Goal: Check status: Check status

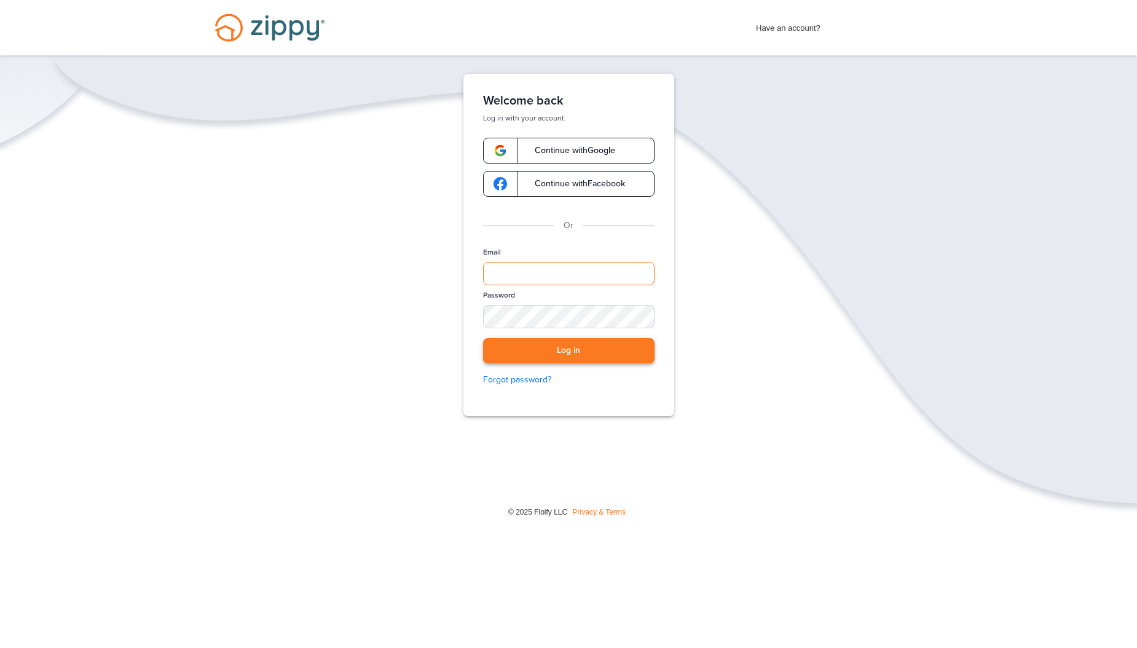
type input "**********"
click at [545, 348] on button "Log in" at bounding box center [569, 350] width 172 height 25
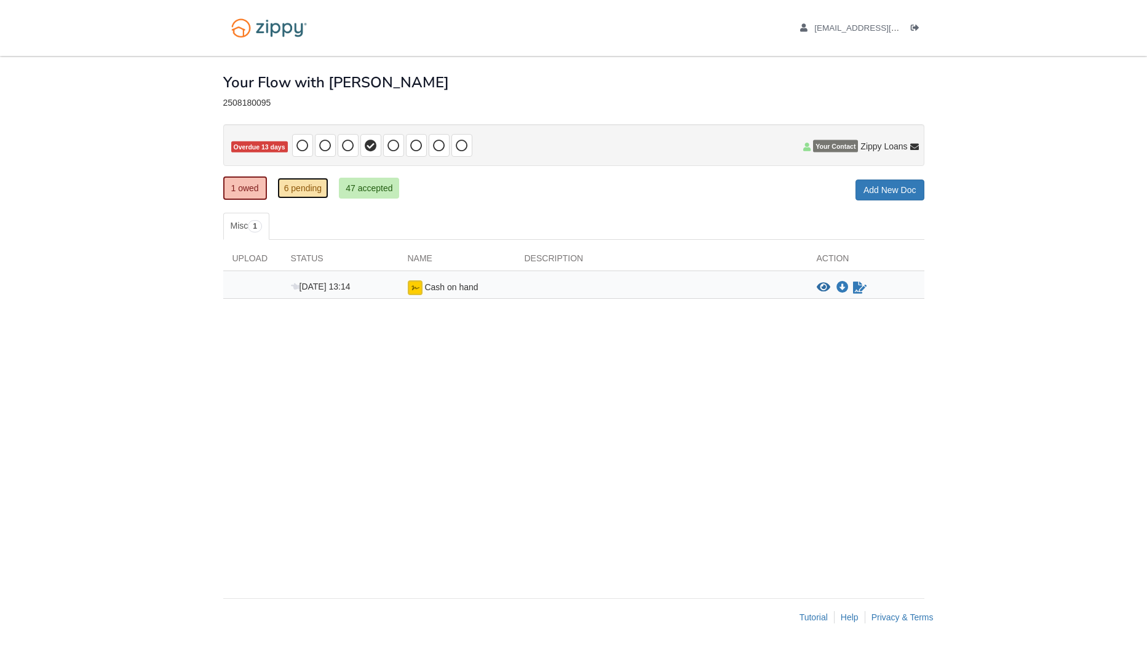
click at [291, 191] on link "6 pending" at bounding box center [303, 188] width 52 height 21
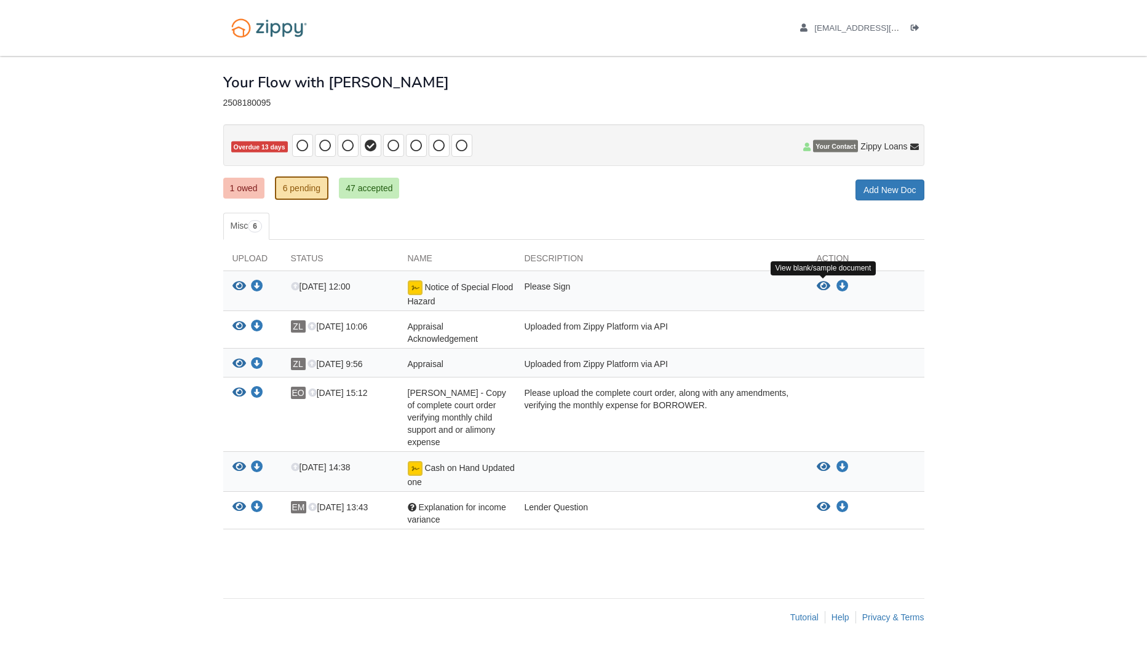
click at [822, 285] on icon "View Notice of Special Flood Hazard" at bounding box center [823, 286] width 14 height 12
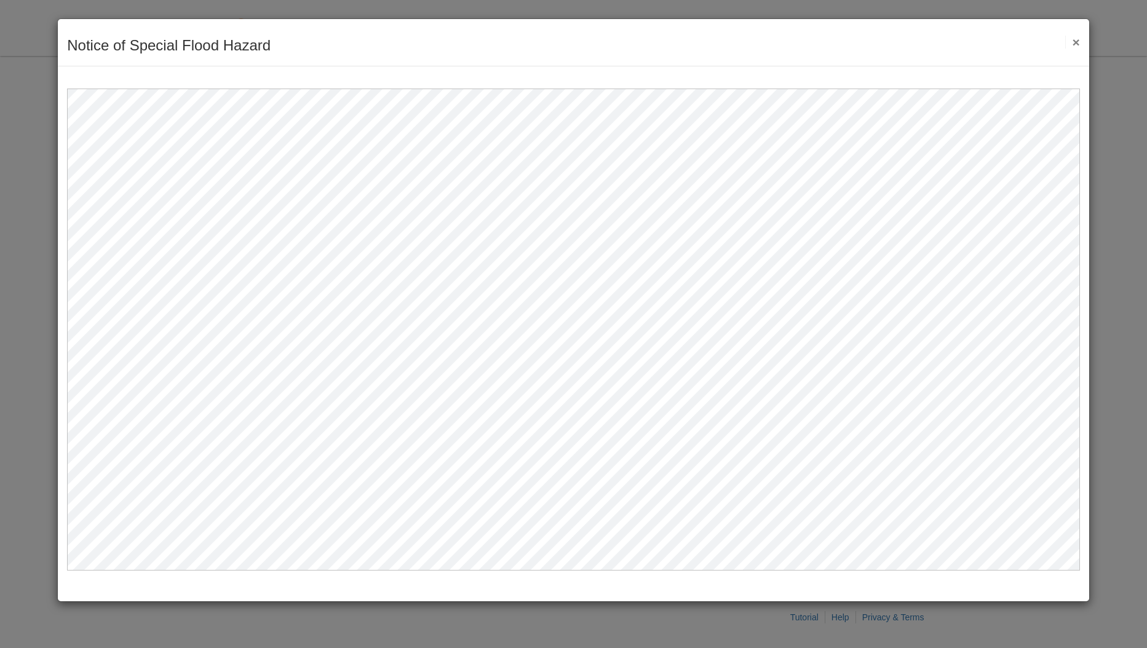
click at [1075, 41] on button "×" at bounding box center [1072, 42] width 14 height 13
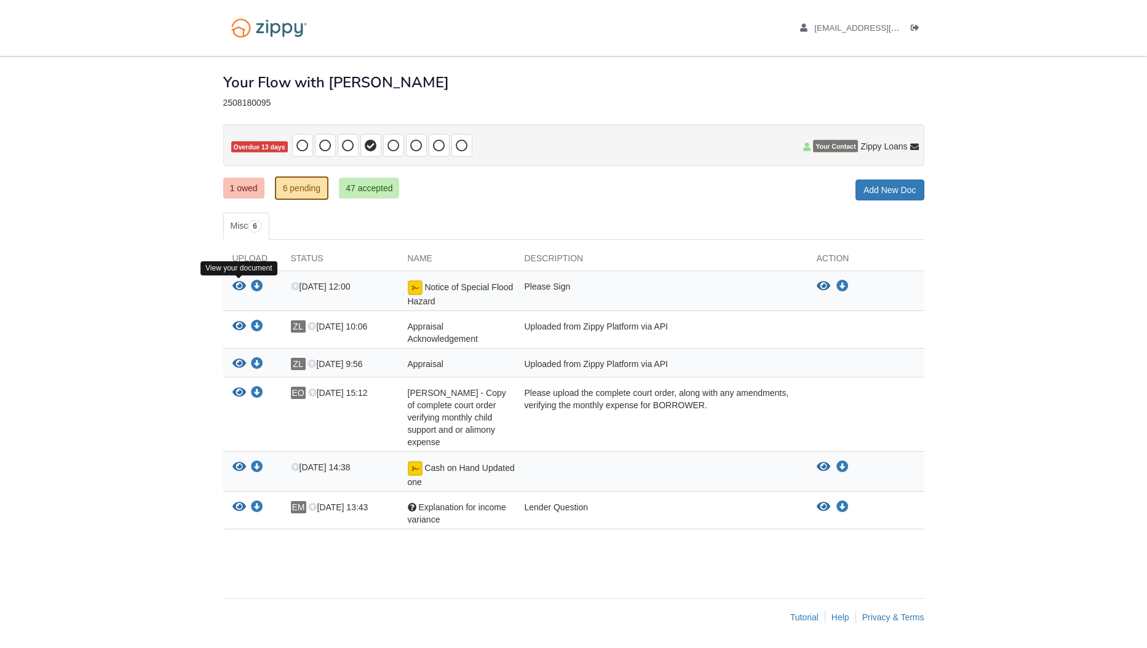
click at [238, 286] on icon "View Notice of Special Flood Hazard" at bounding box center [239, 286] width 14 height 12
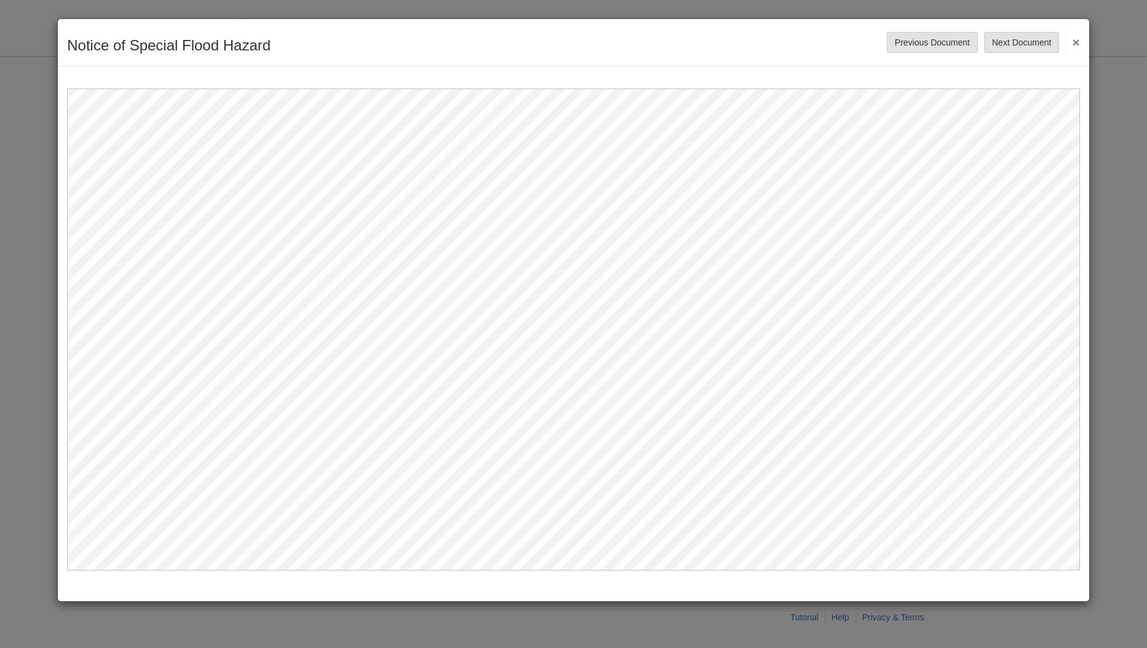
click at [1072, 41] on button "×" at bounding box center [1072, 42] width 14 height 22
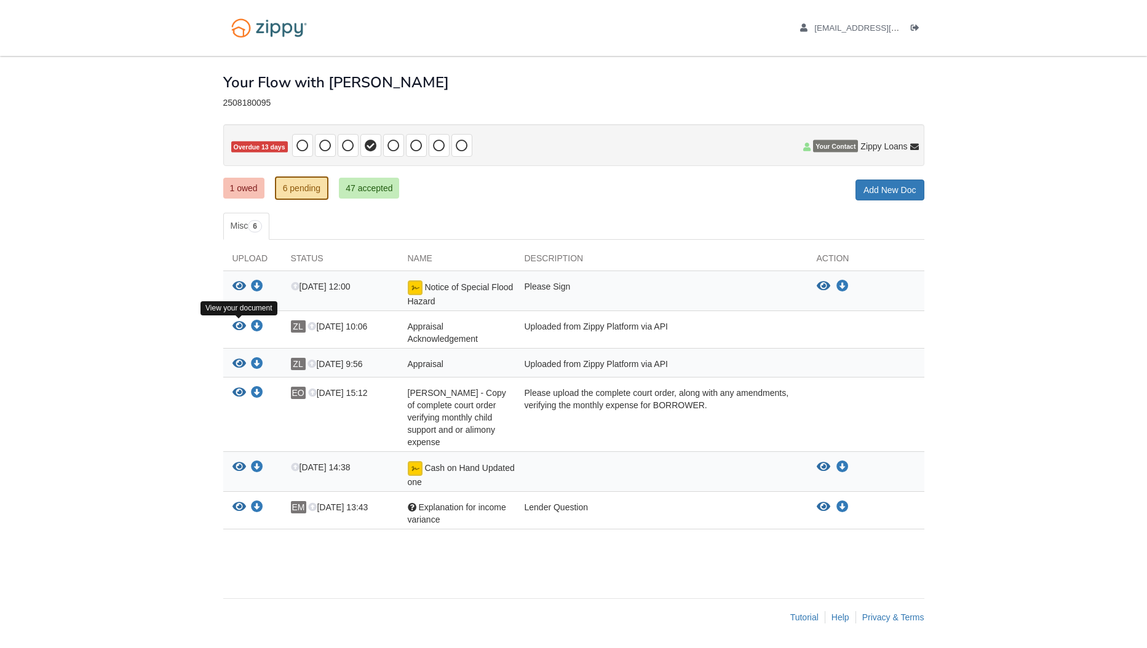
click at [237, 327] on icon "View Appraisal Acknowledgement" at bounding box center [239, 326] width 14 height 12
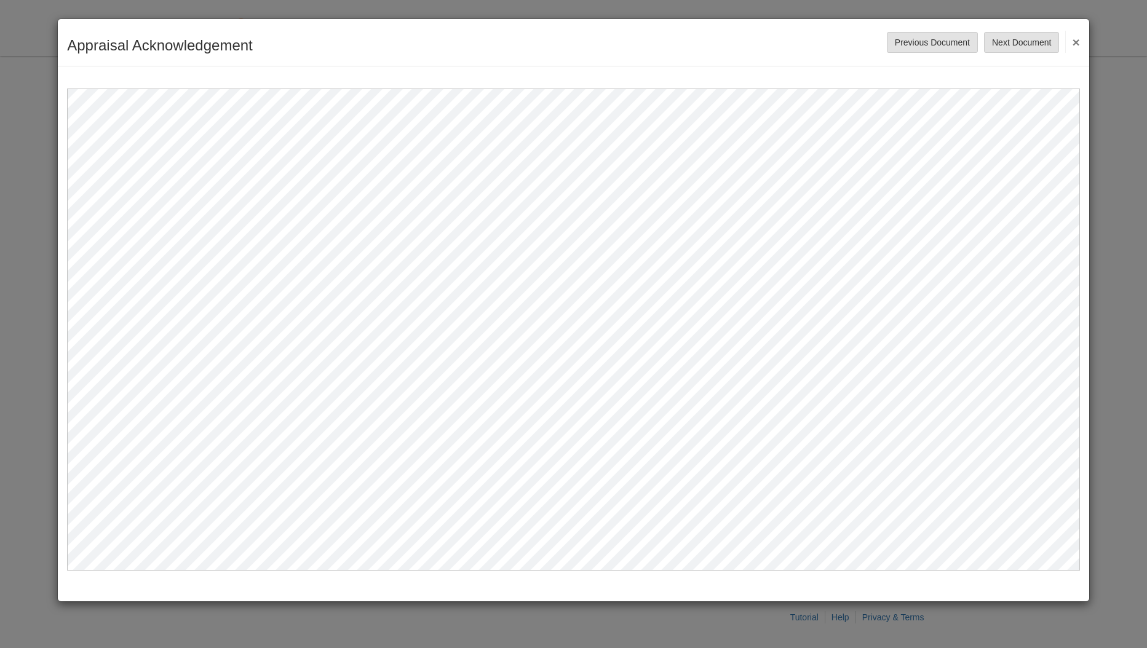
click at [1075, 42] on button "×" at bounding box center [1072, 42] width 14 height 22
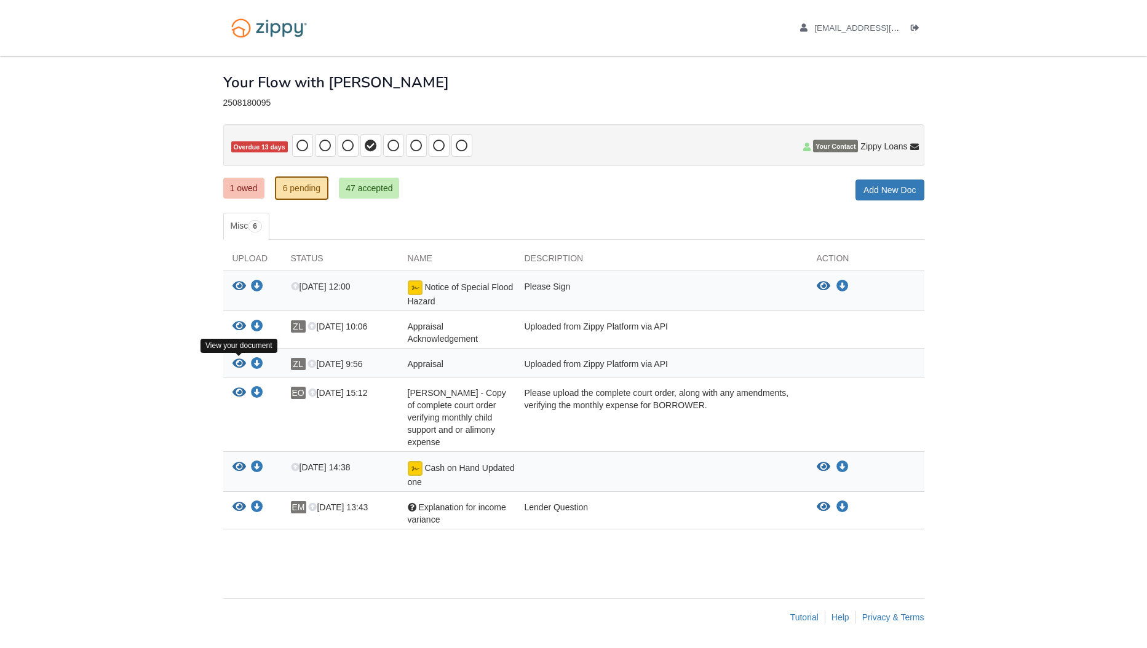
click at [235, 365] on icon "View Appraisal" at bounding box center [239, 364] width 14 height 12
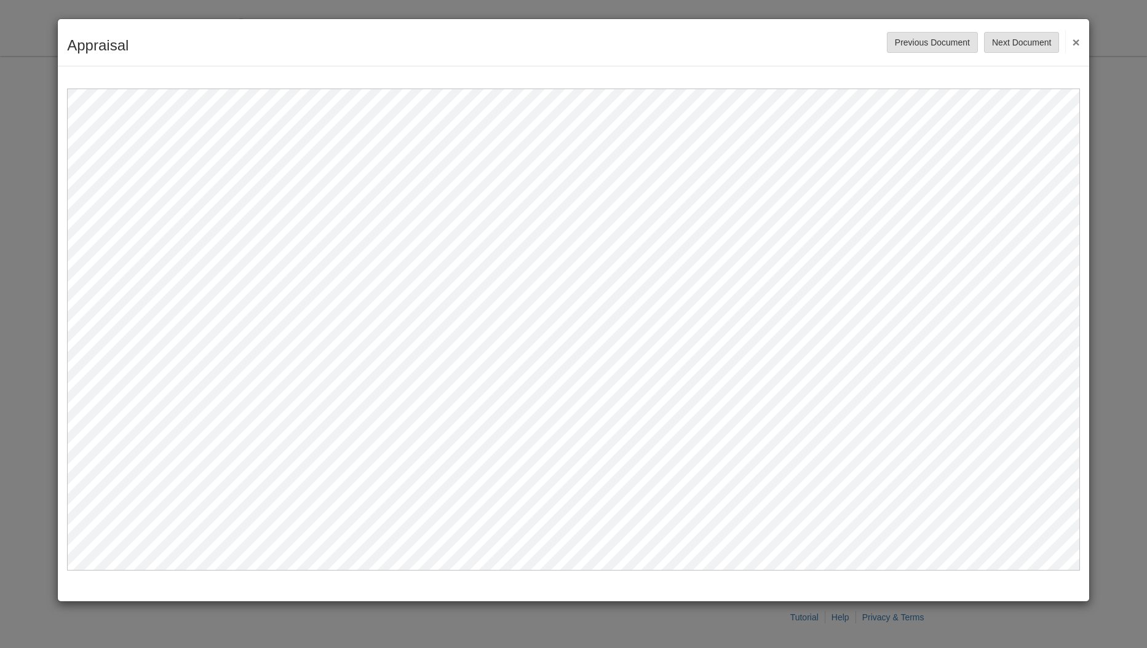
click at [1074, 38] on button "×" at bounding box center [1072, 42] width 14 height 22
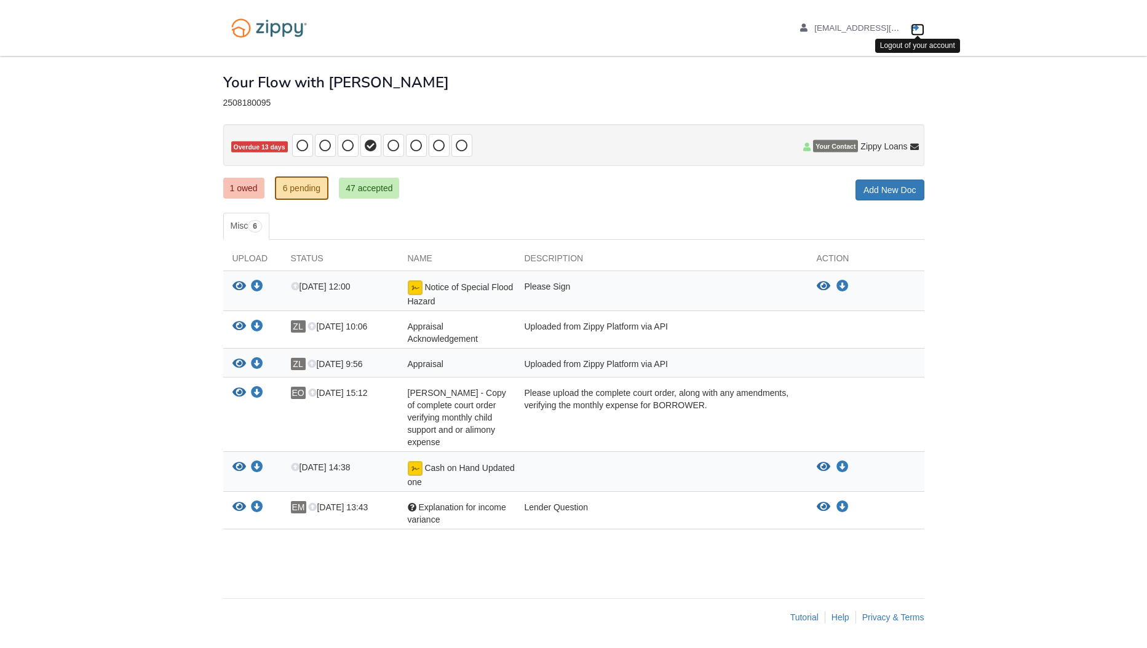
click at [917, 26] on icon "Log out" at bounding box center [914, 28] width 9 height 9
